Goal: Task Accomplishment & Management: Use online tool/utility

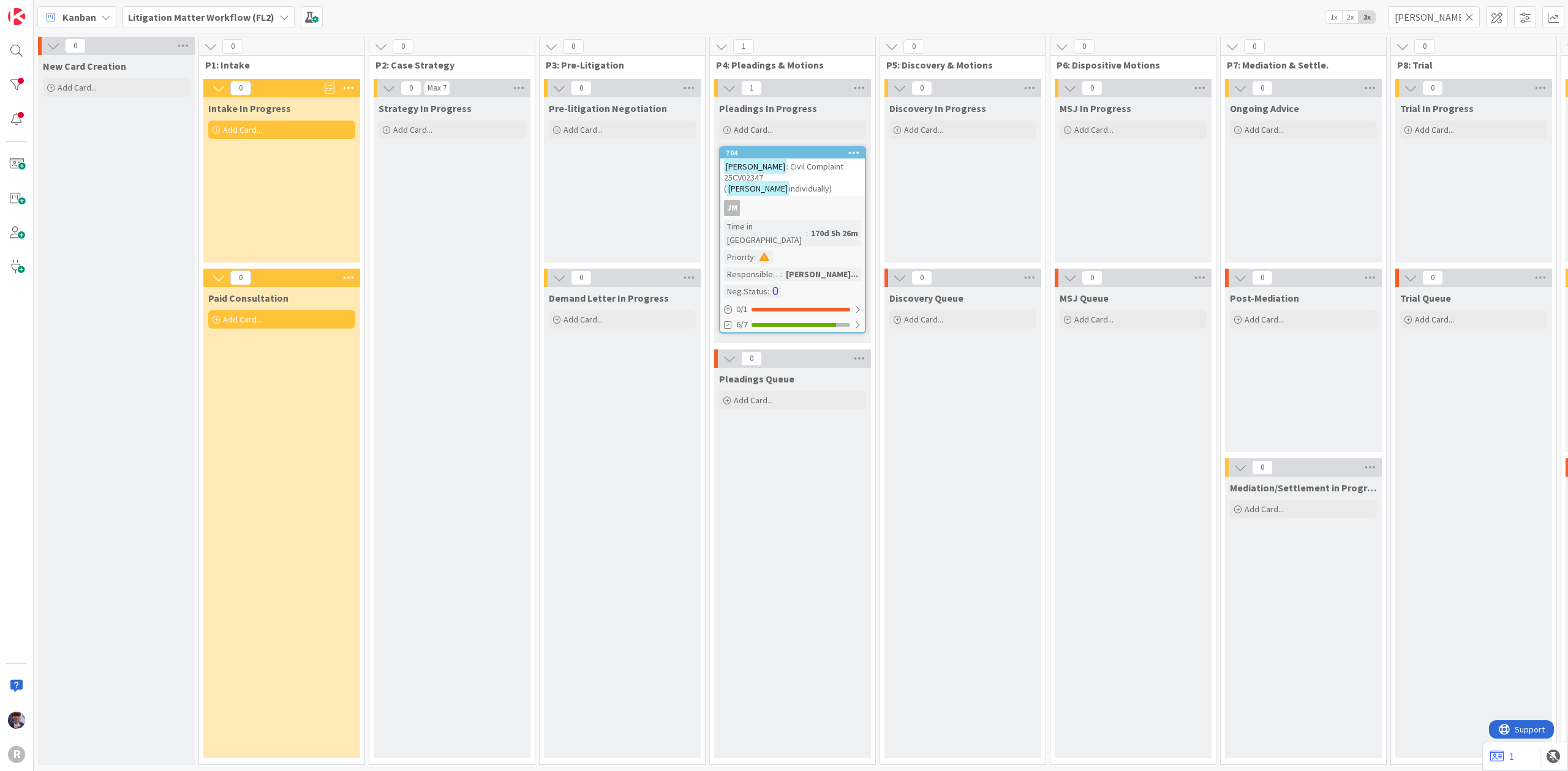
click at [258, 18] on b "Litigation Matter Workflow (FL2)" at bounding box center [201, 17] width 146 height 13
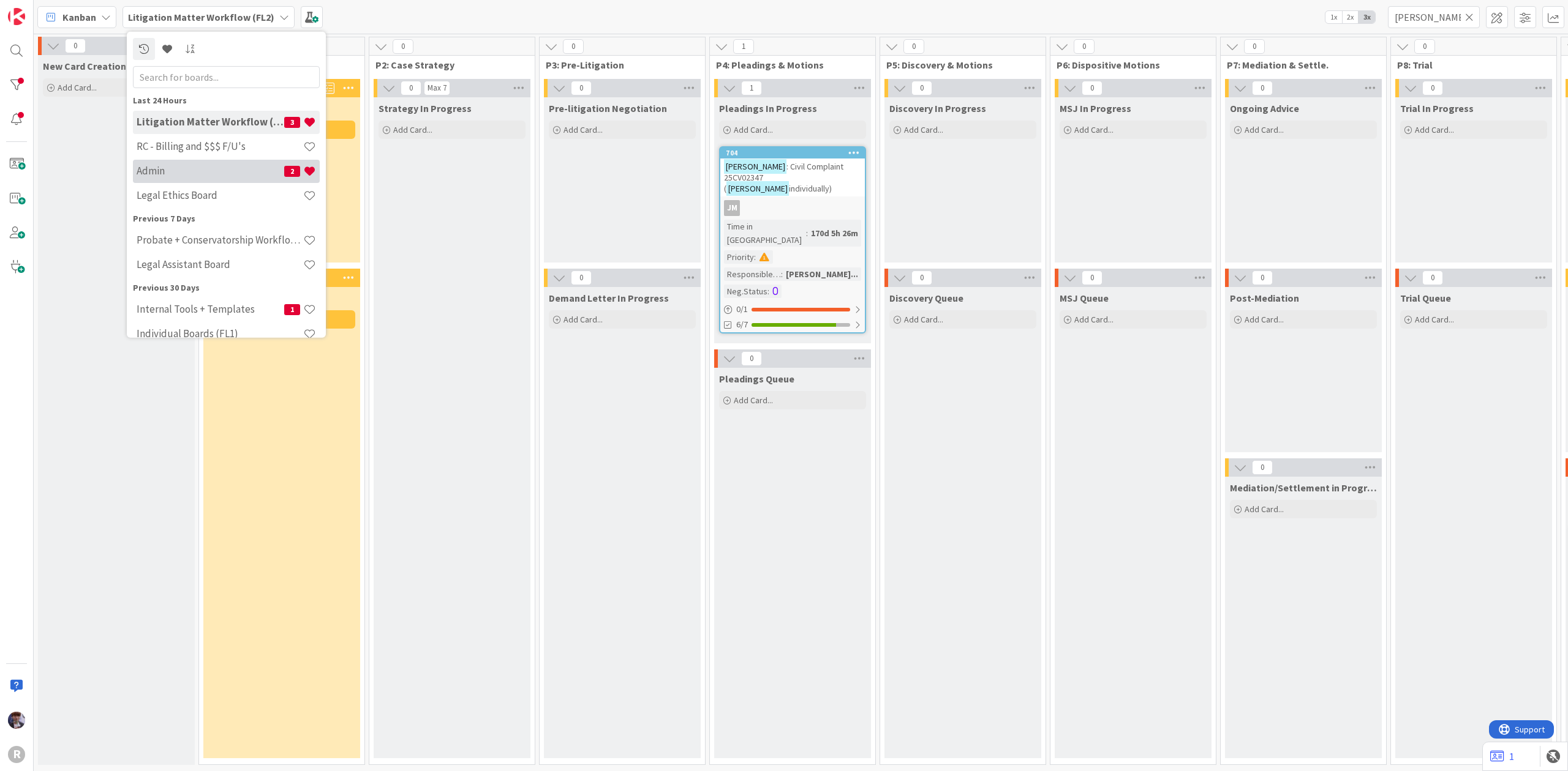
click at [180, 174] on h4 "Admin" at bounding box center [210, 171] width 148 height 13
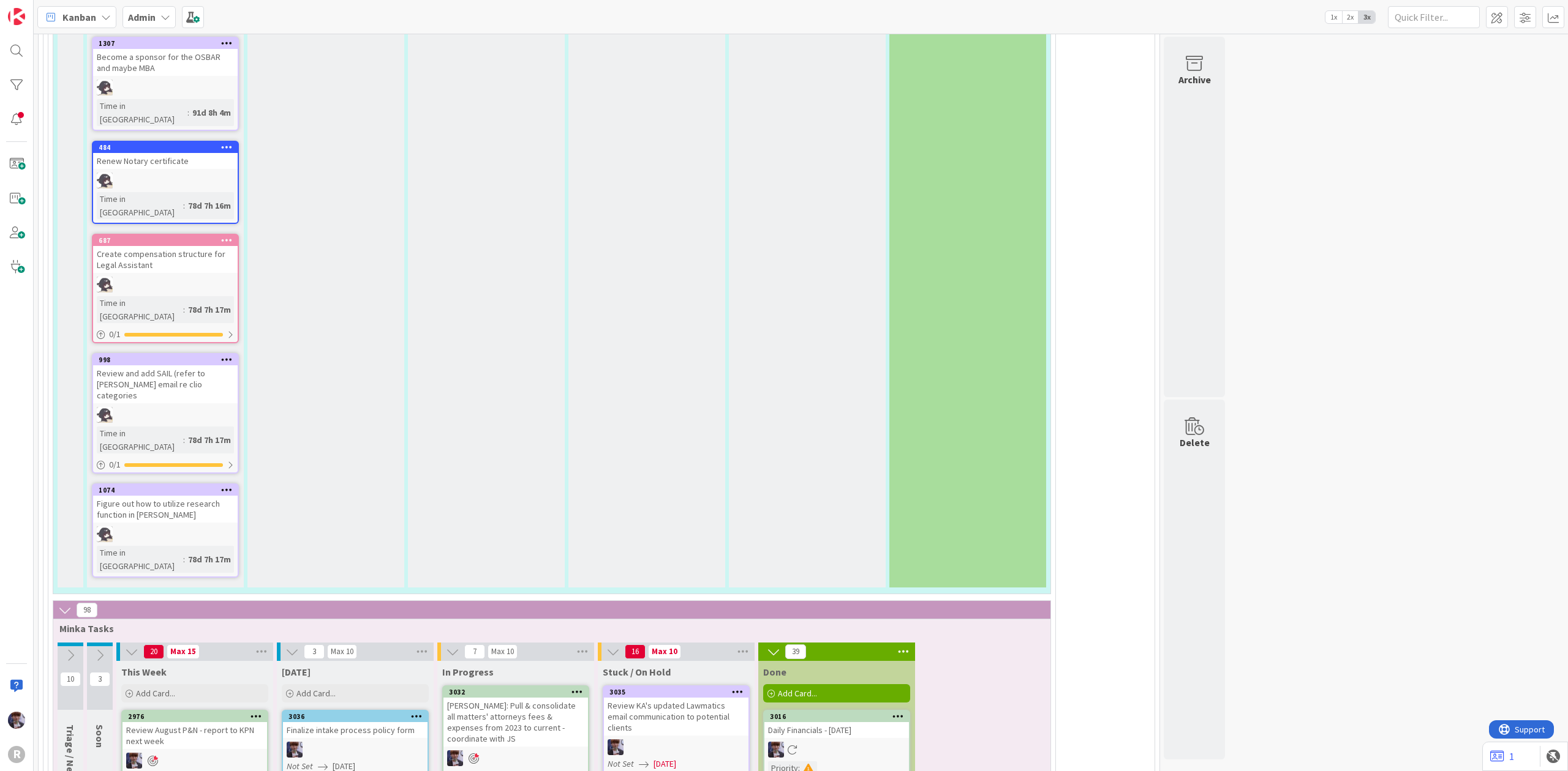
scroll to position [2939, 0]
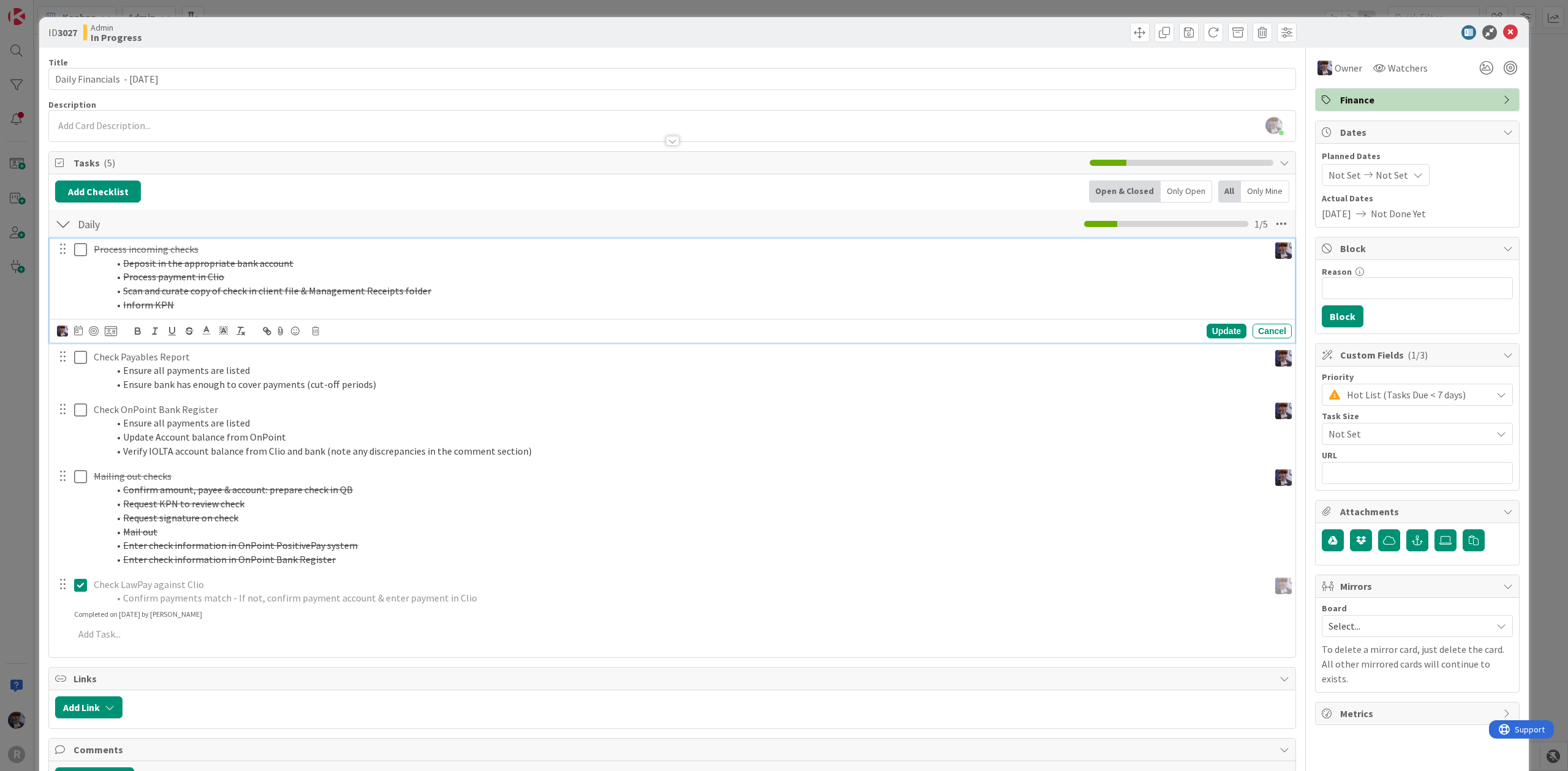
click at [152, 268] on s "Deposit in the appropriate bank account" at bounding box center [208, 264] width 171 height 13
click at [312, 331] on icon at bounding box center [315, 331] width 7 height 9
click at [346, 383] on div "Delete" at bounding box center [347, 383] width 45 height 22
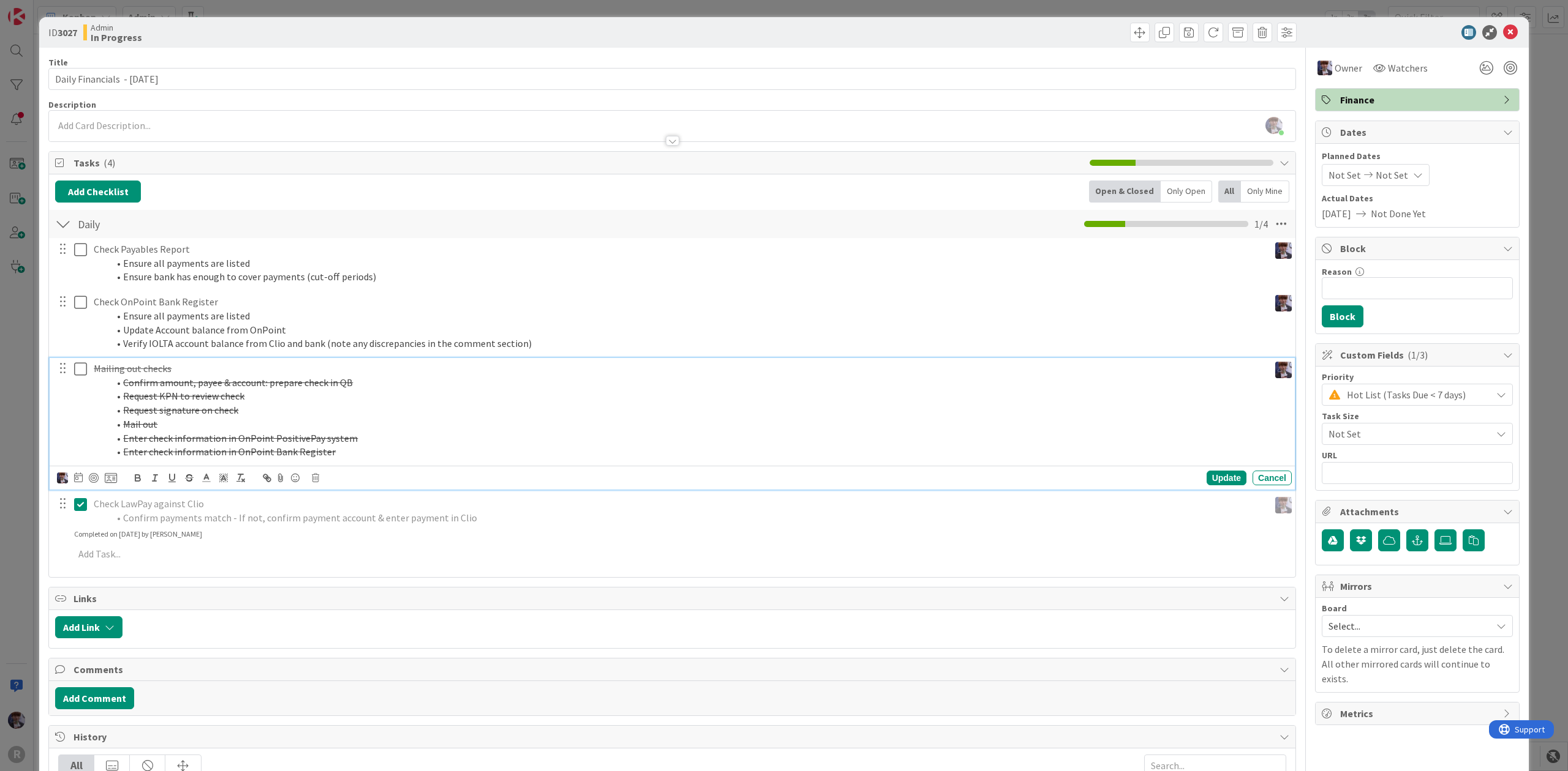
click at [239, 414] on li "Request signature on check" at bounding box center [686, 411] width 1156 height 14
click at [318, 479] on icon at bounding box center [315, 478] width 7 height 9
click at [337, 532] on div "Delete" at bounding box center [347, 530] width 45 height 22
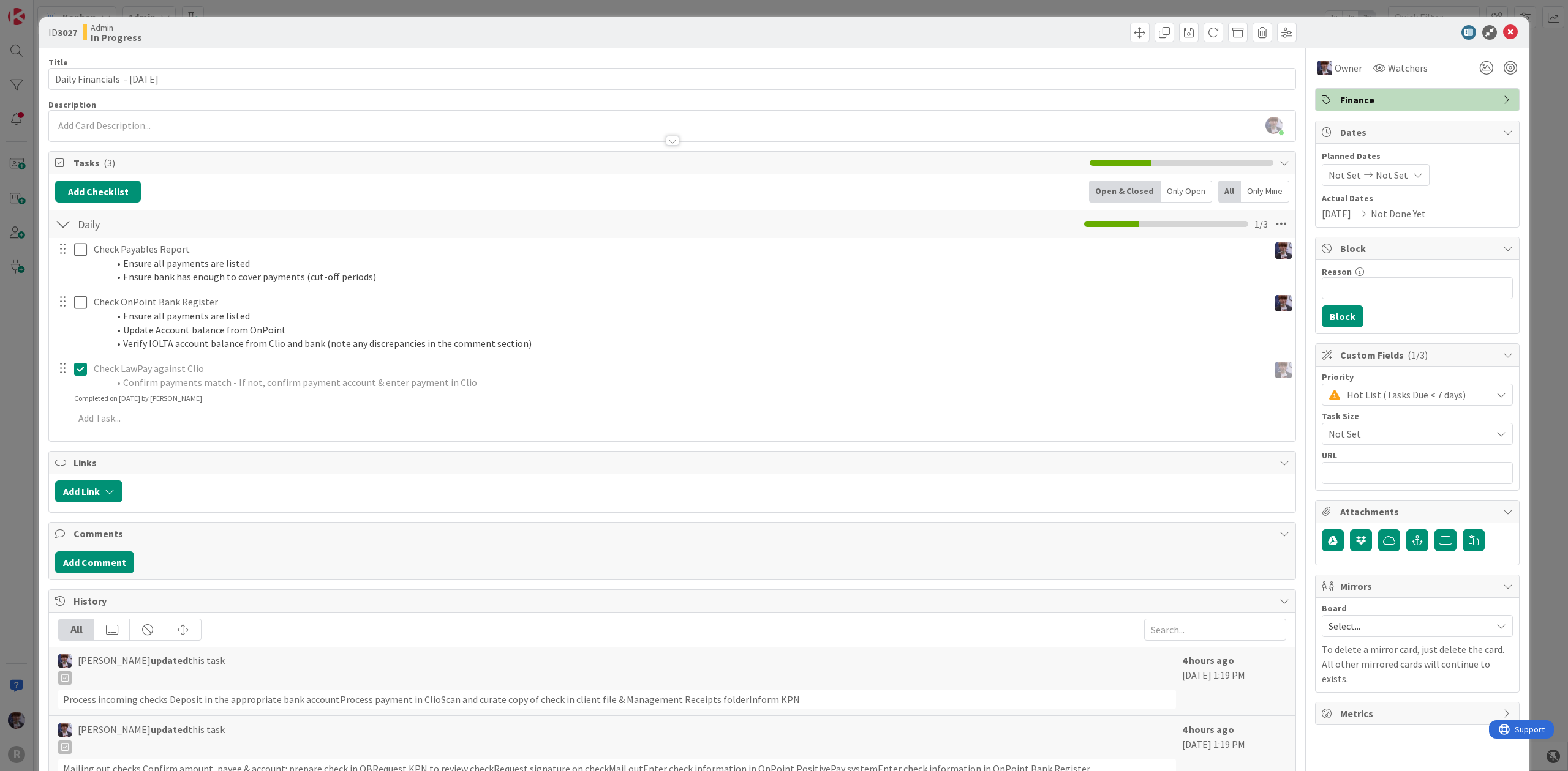
click at [31, 368] on div "ID 3027 Admin In Progress Title 30 / 128 Daily Financials - [DATE] Description …" at bounding box center [784, 386] width 1568 height 771
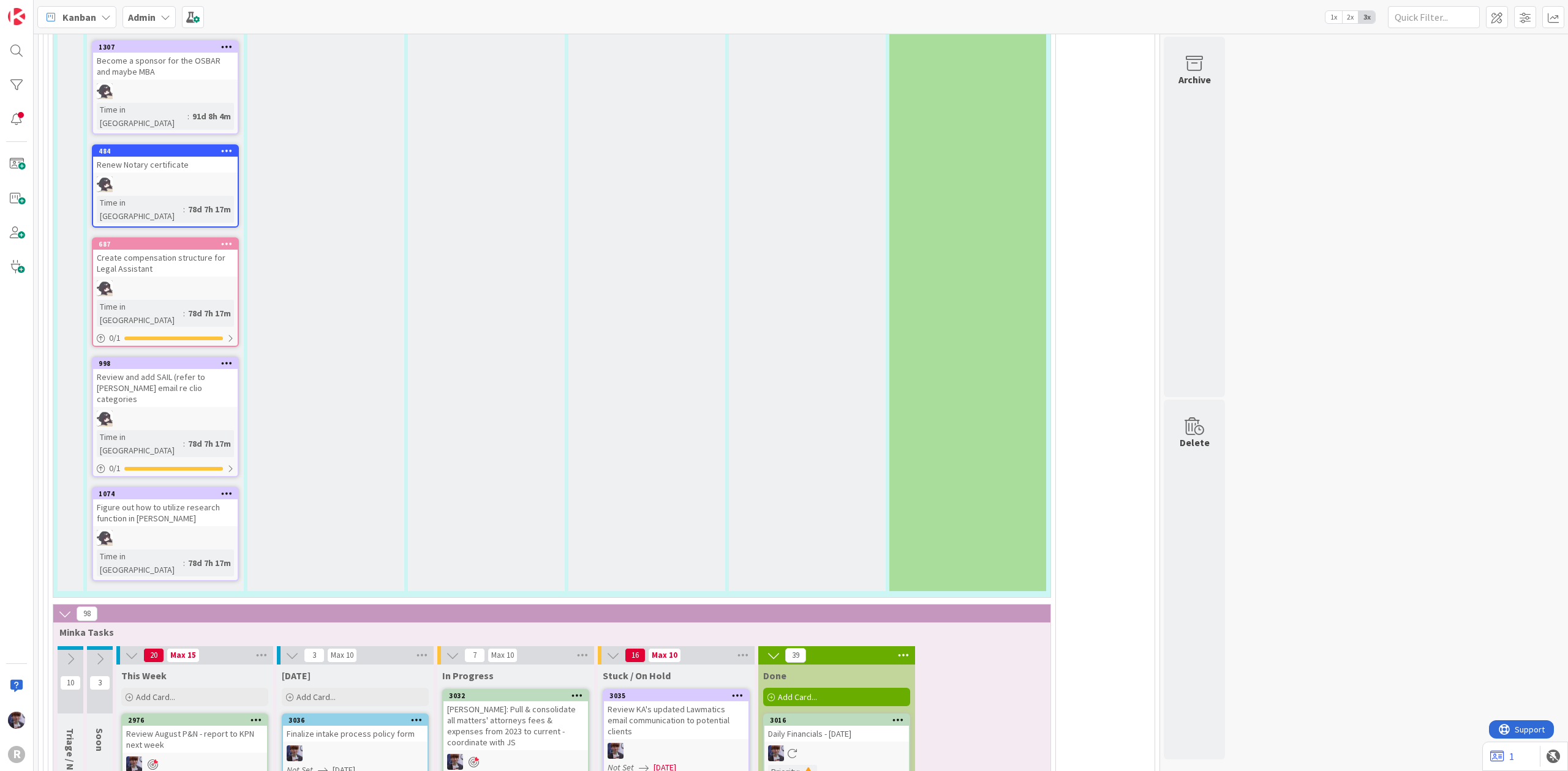
click at [525, 701] on div "[PERSON_NAME]: Pull & consolidate all matters' attorneys fees & expenses from 2…" at bounding box center [516, 726] width 145 height 49
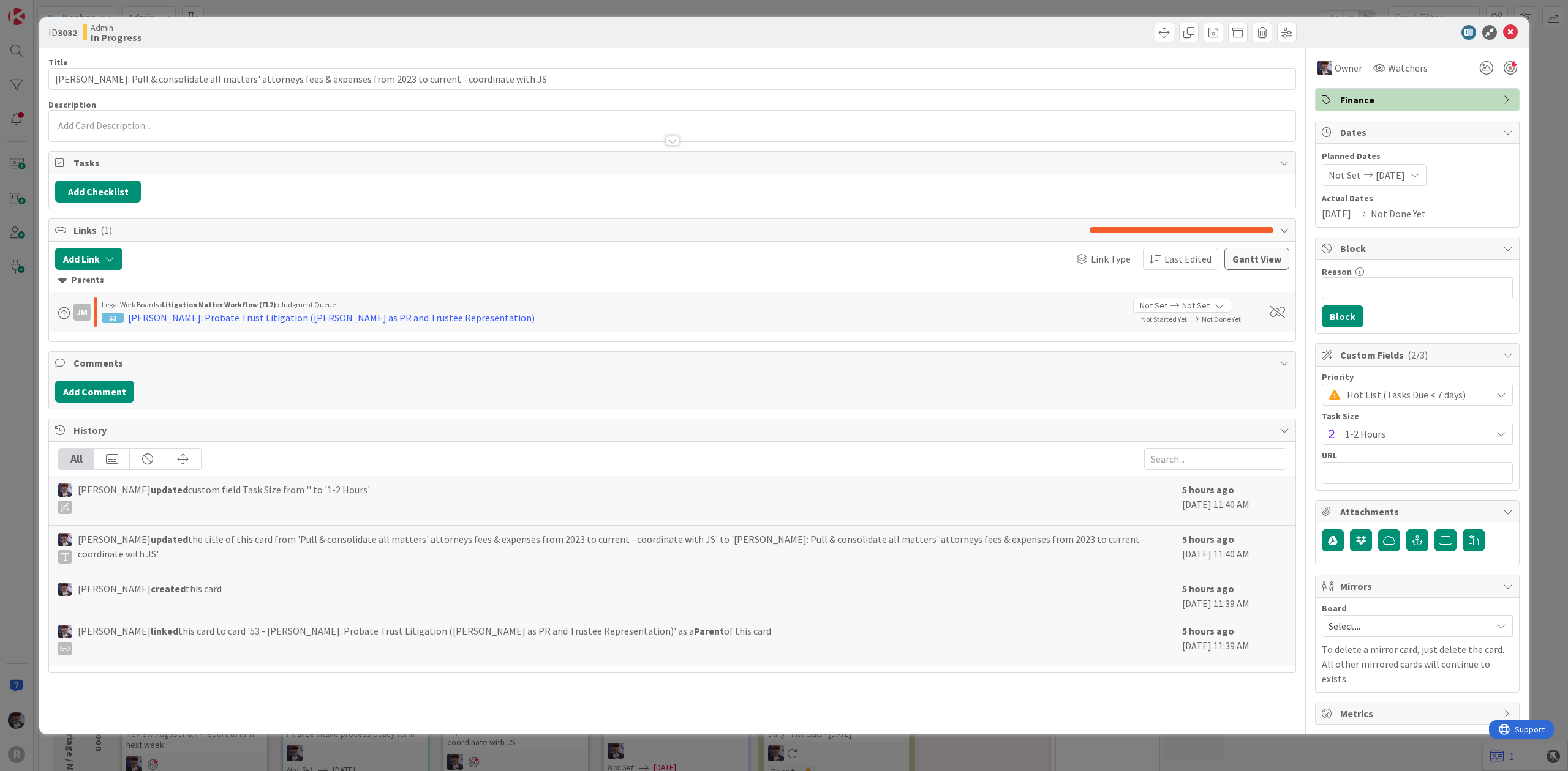
click at [1406, 439] on span "1-2 Hours" at bounding box center [1415, 434] width 140 height 17
click at [1401, 525] on span "2-3 Hours" at bounding box center [1433, 529] width 144 height 18
click at [1551, 322] on div "ID 3032 Admin In Progress Title 105 / 128 [PERSON_NAME]: Pull & consolidate all…" at bounding box center [784, 386] width 1568 height 771
